Goal: Transaction & Acquisition: Book appointment/travel/reservation

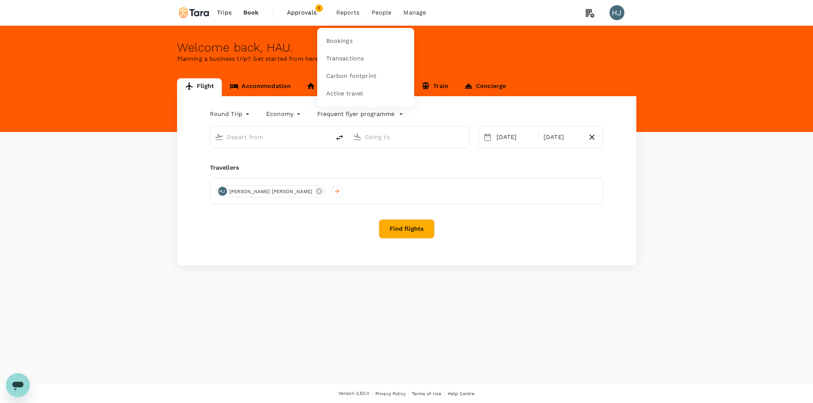
click at [341, 9] on span "Reports" at bounding box center [347, 12] width 23 height 9
click at [351, 58] on span "Transactions" at bounding box center [345, 58] width 38 height 9
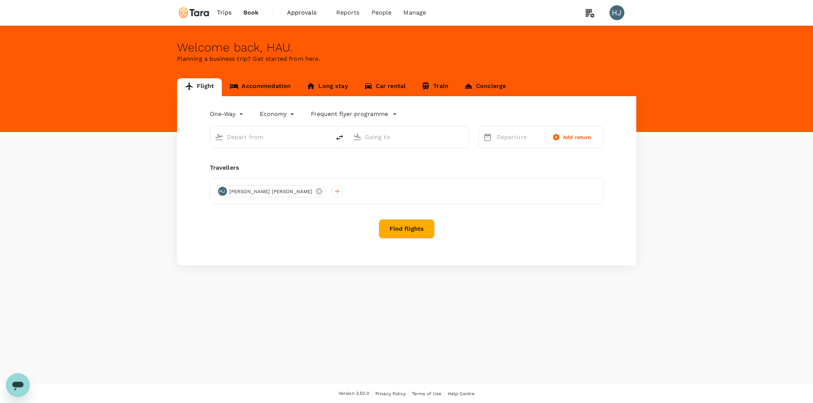
type input "roundtrip"
type input "Soekarno-Hatta Intl (CGK)"
type input "Singapore Changi (SIN)"
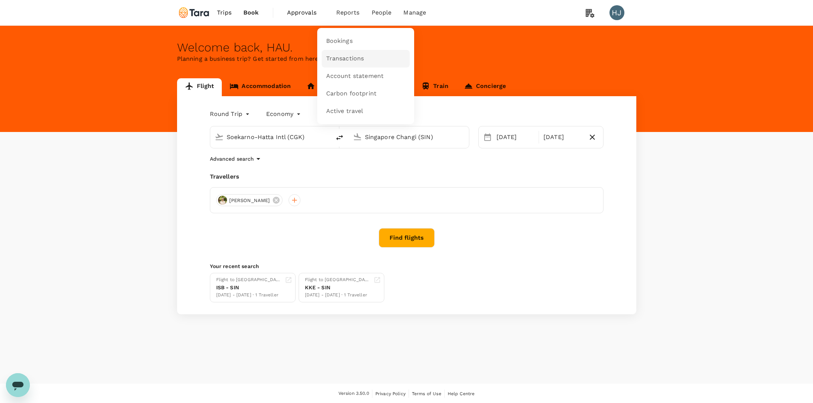
click at [345, 51] on link "Transactions" at bounding box center [366, 59] width 88 height 18
